Goal: Task Accomplishment & Management: Complete application form

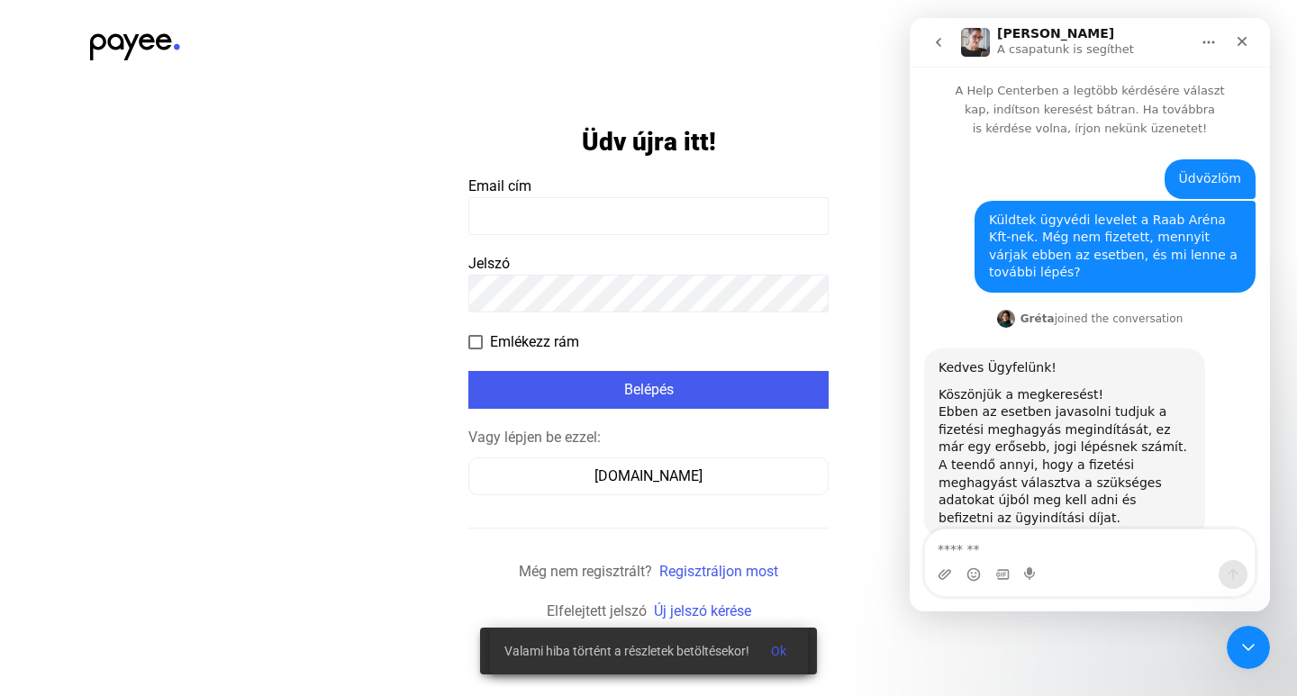
scroll to position [11, 0]
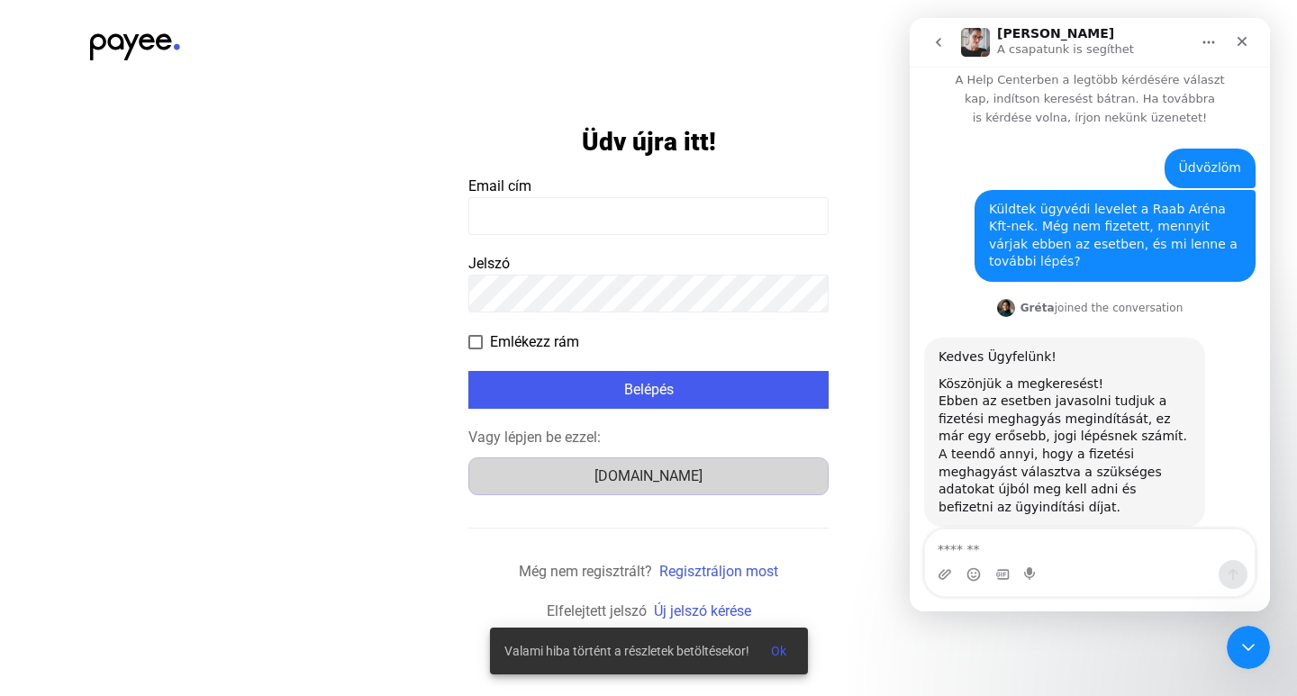
click at [662, 480] on div "[DOMAIN_NAME]" at bounding box center [649, 477] width 348 height 22
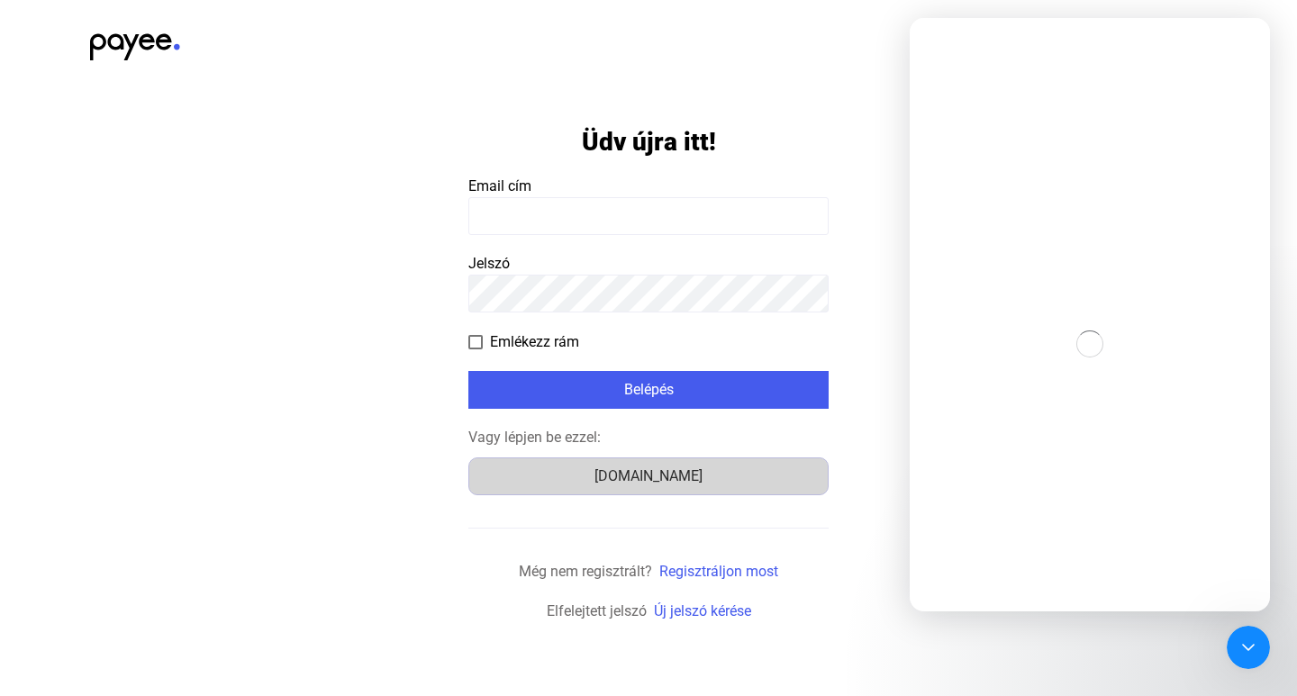
click at [672, 484] on div "[DOMAIN_NAME]" at bounding box center [649, 477] width 348 height 22
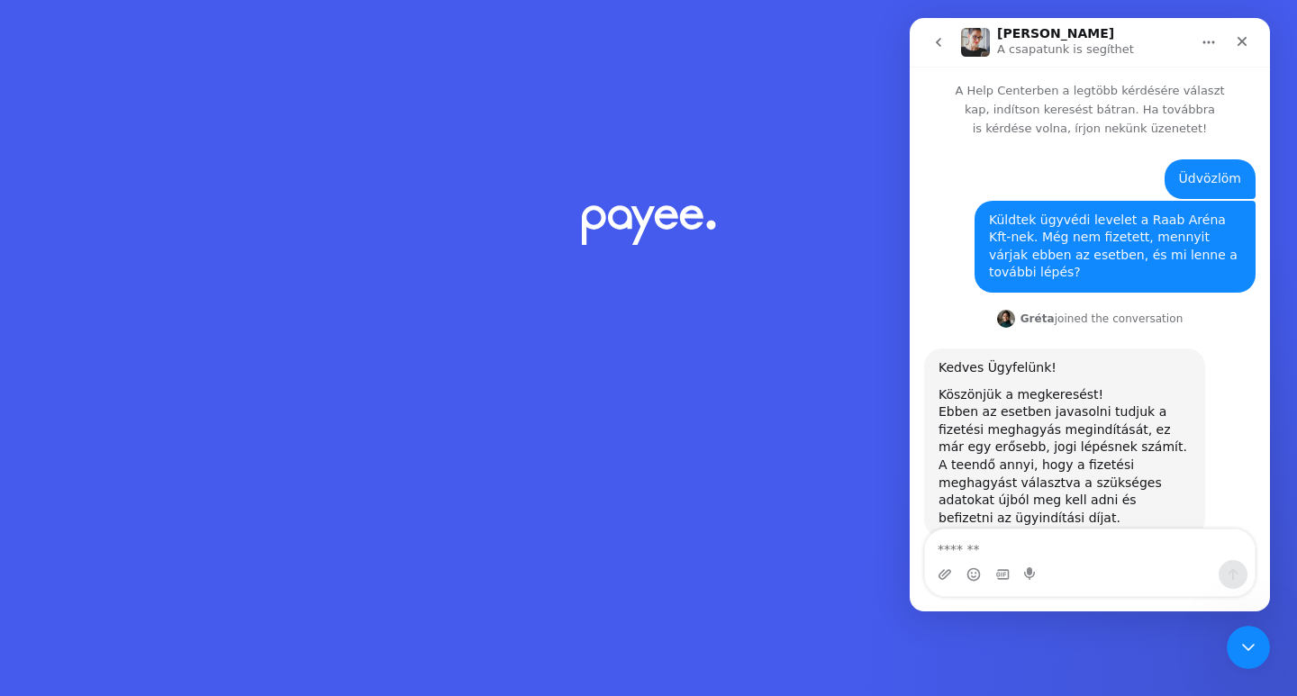
scroll to position [11, 0]
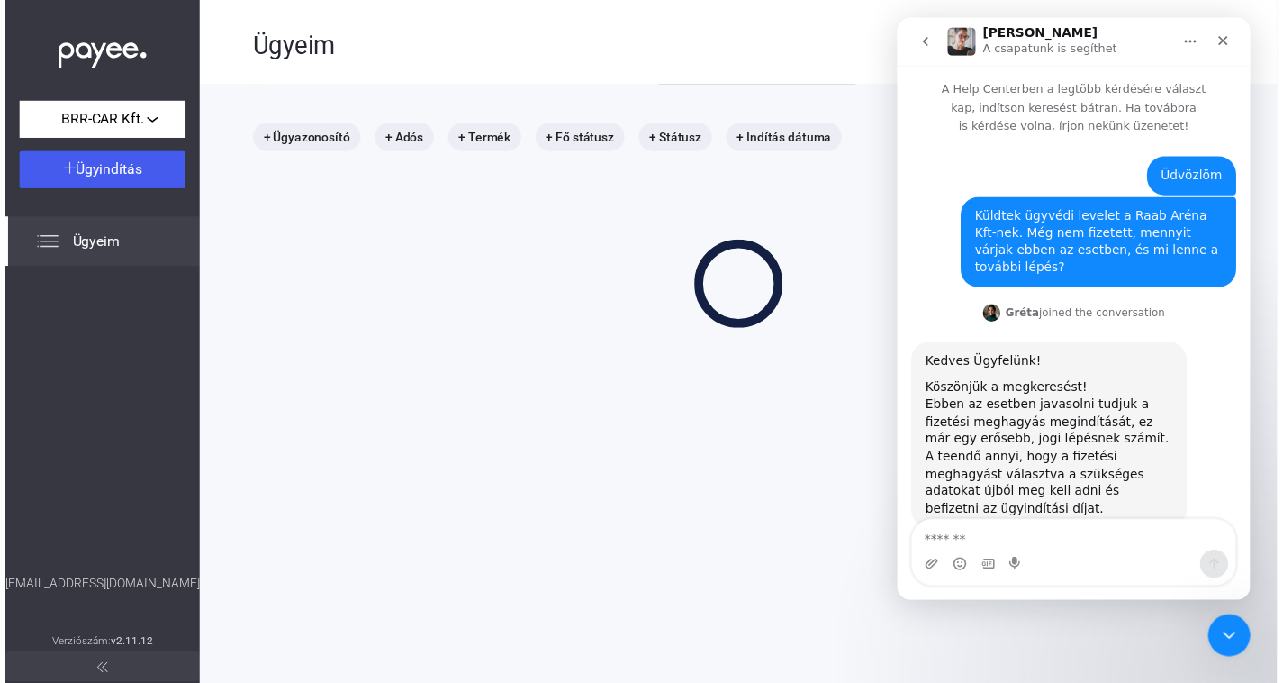
scroll to position [11, 0]
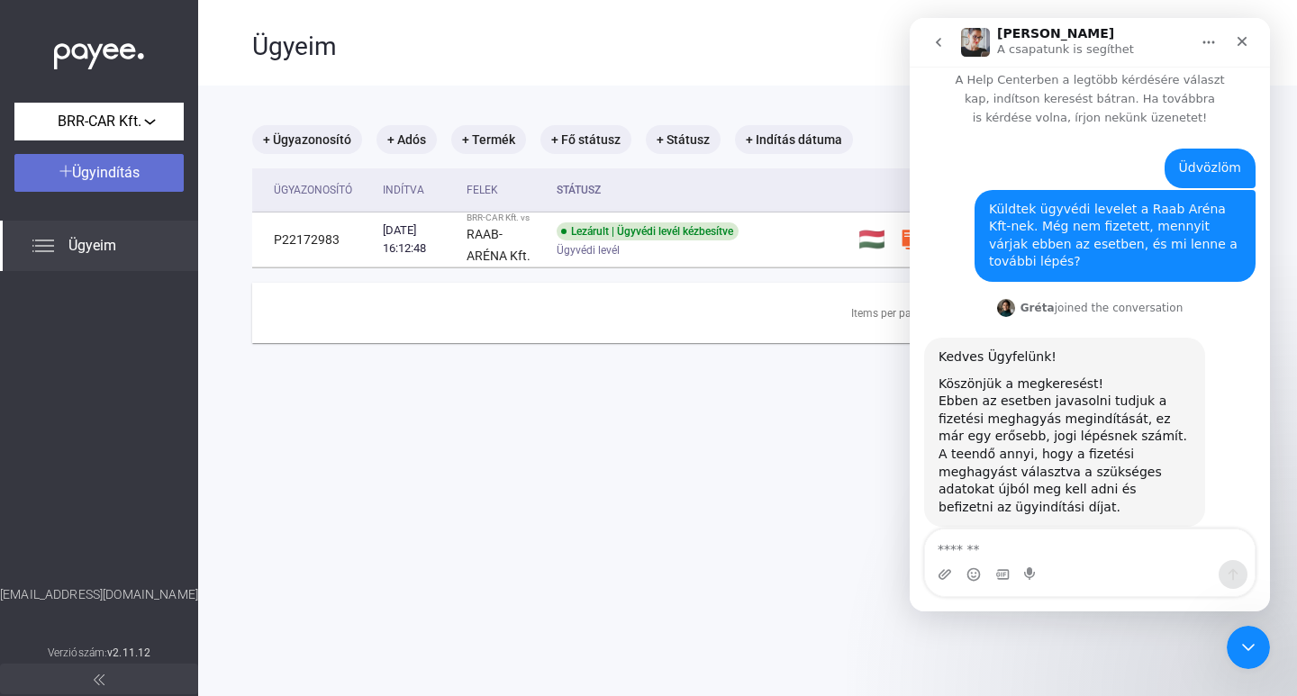
click at [117, 165] on span "Ügyindítás" at bounding box center [106, 172] width 68 height 17
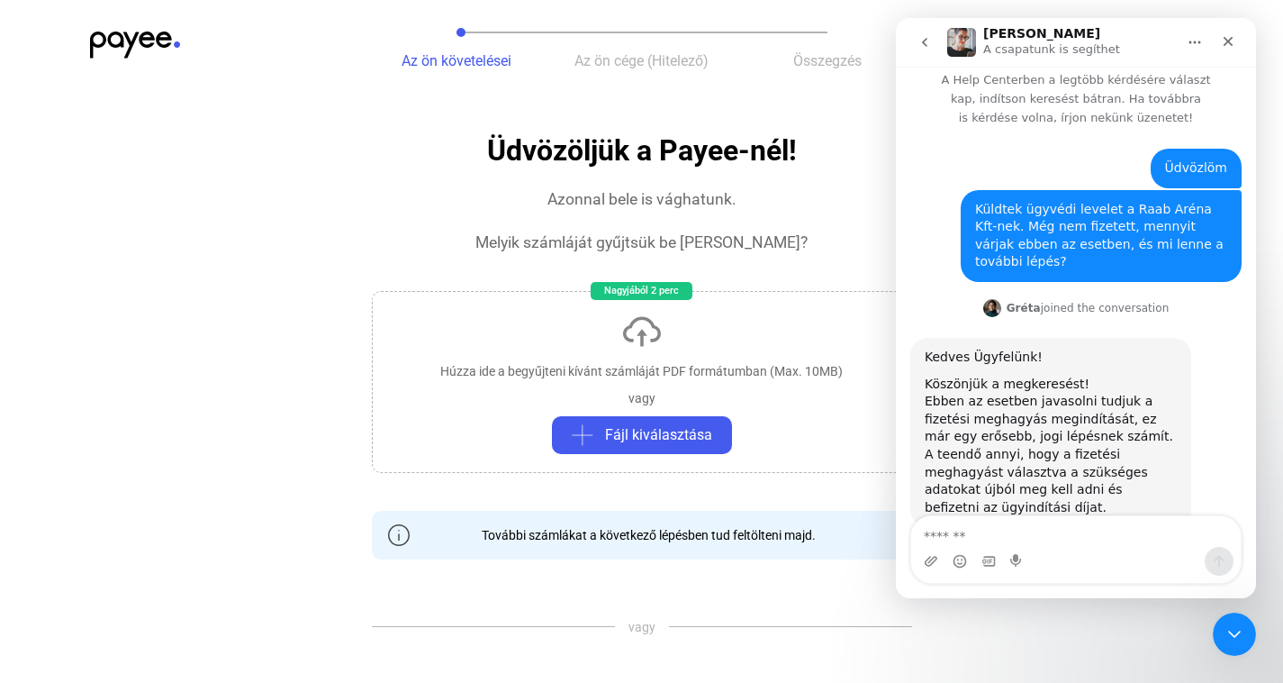
scroll to position [24, 0]
